Goal: Task Accomplishment & Management: Manage account settings

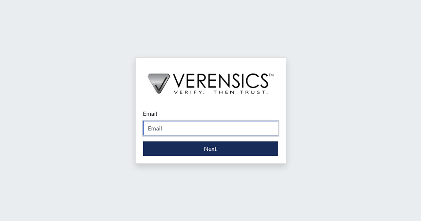
click at [192, 127] on input "Email" at bounding box center [210, 128] width 135 height 14
type input "[EMAIL_ADDRESS][DOMAIN_NAME]"
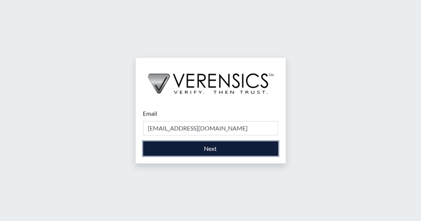
click at [203, 151] on button "Next" at bounding box center [210, 148] width 135 height 14
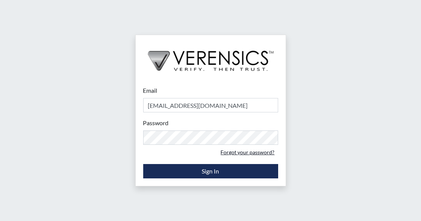
click at [246, 154] on link "Forgot your password?" at bounding box center [248, 152] width 61 height 12
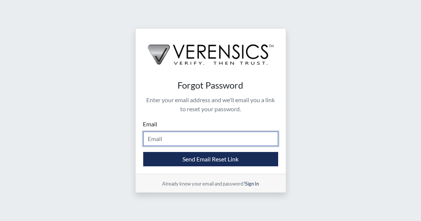
click at [192, 141] on input "Email" at bounding box center [210, 139] width 135 height 14
type input "[EMAIL_ADDRESS][DOMAIN_NAME]"
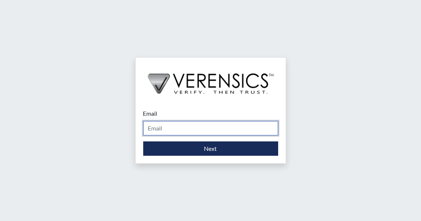
click at [206, 130] on input "Email" at bounding box center [210, 128] width 135 height 14
type input "jeremy.bryant@tdcj.texas.gov"
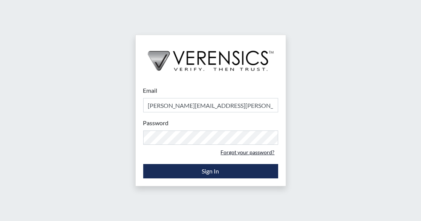
click at [230, 152] on link "Forgot your password?" at bounding box center [248, 152] width 61 height 12
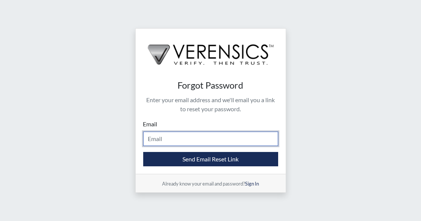
click at [177, 138] on input "Email" at bounding box center [210, 139] width 135 height 14
type input "jeremy.bryant@tdcj.texas.gov"
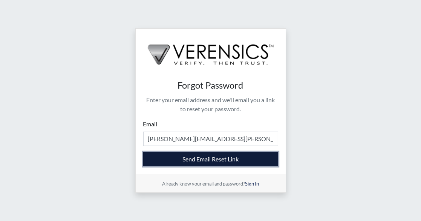
click at [199, 162] on button "Send Email Reset Link" at bounding box center [210, 159] width 135 height 14
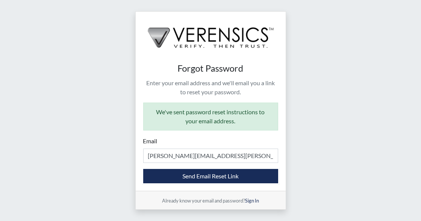
click at [59, 80] on div "Forgot Password Enter your email address and we'll email you a link to reset yo…" at bounding box center [210, 110] width 421 height 198
